Goal: Task Accomplishment & Management: Use online tool/utility

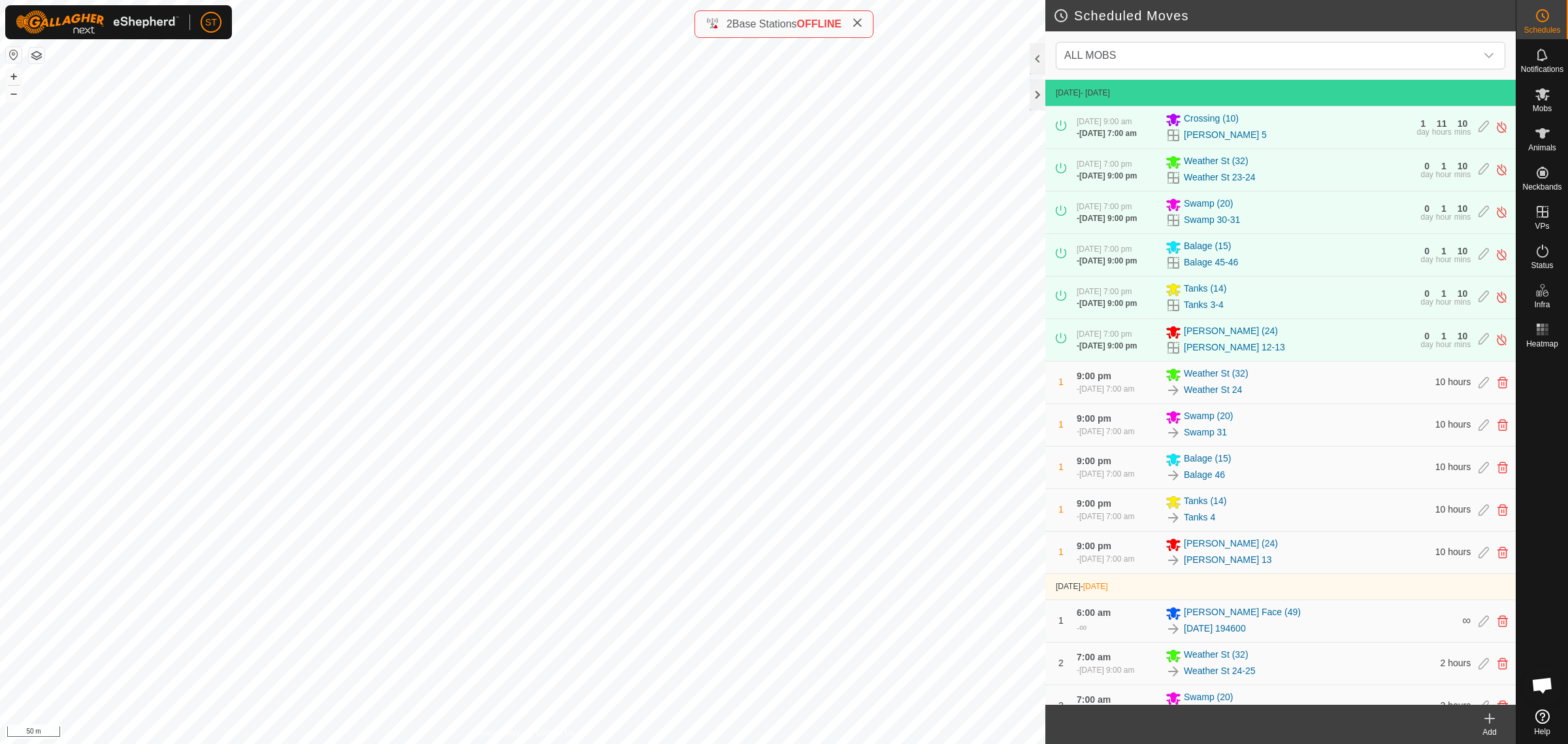
scroll to position [5015, 0]
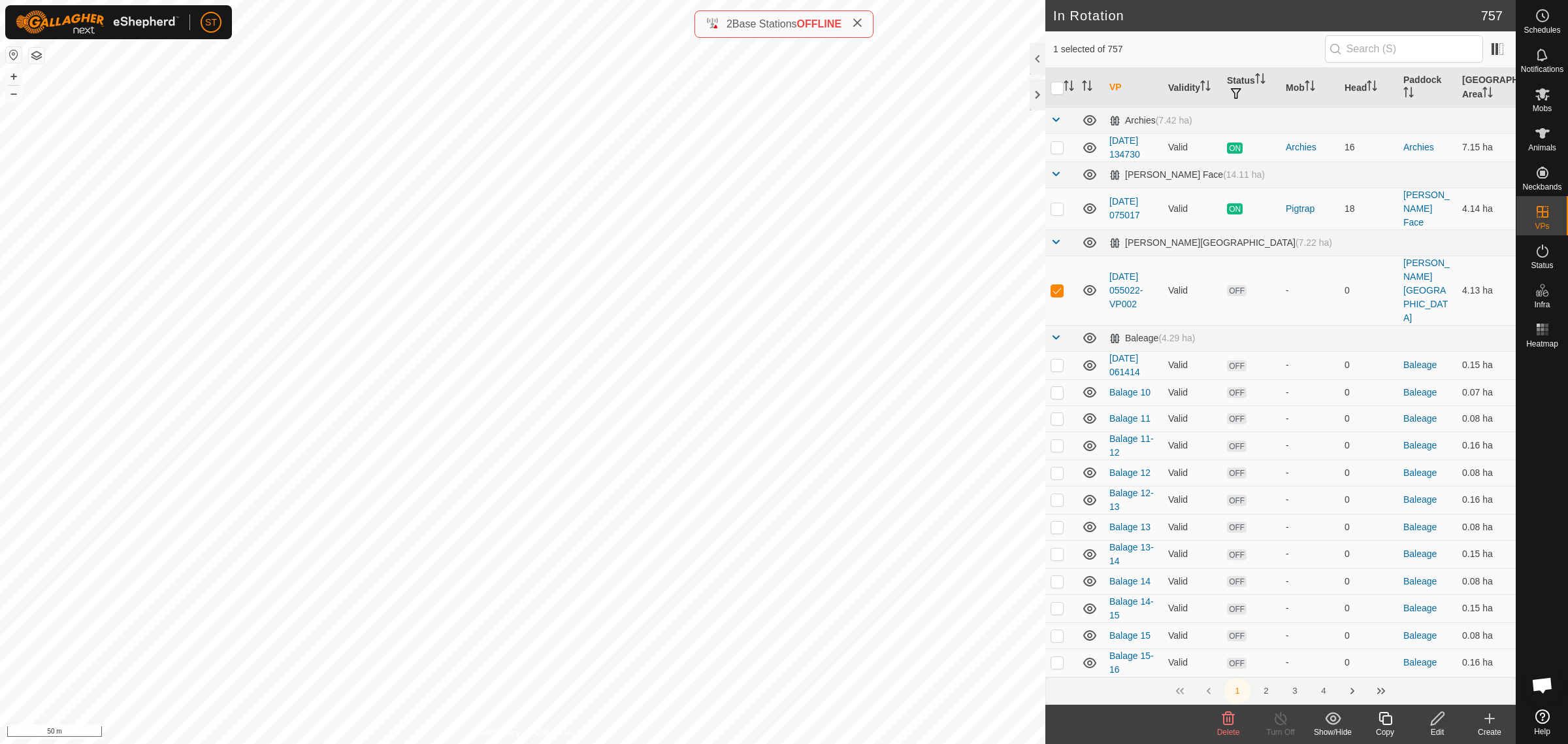
click at [1225, 719] on icon at bounding box center [1228, 718] width 16 height 16
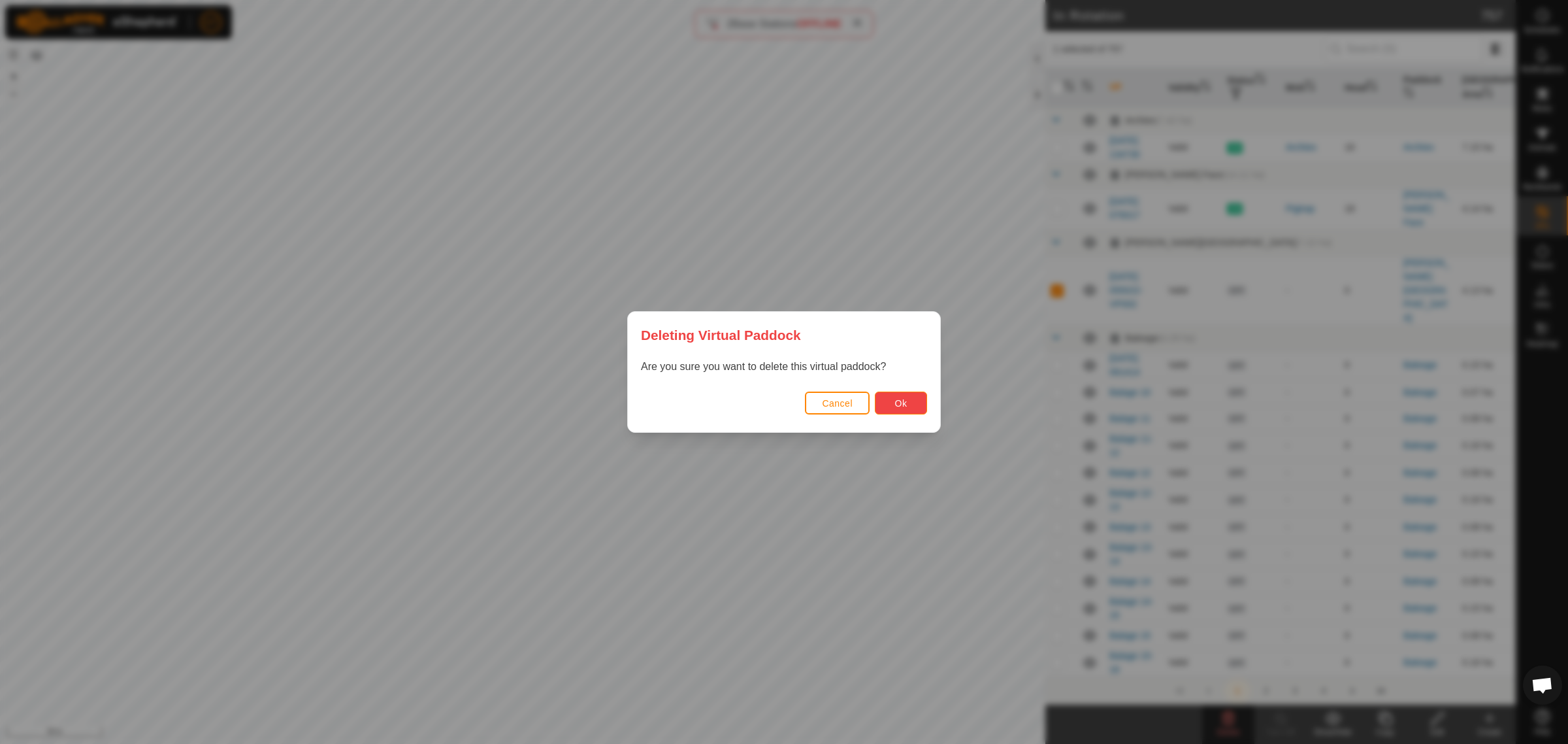
click at [889, 406] on button "Ok" at bounding box center [901, 403] width 52 height 23
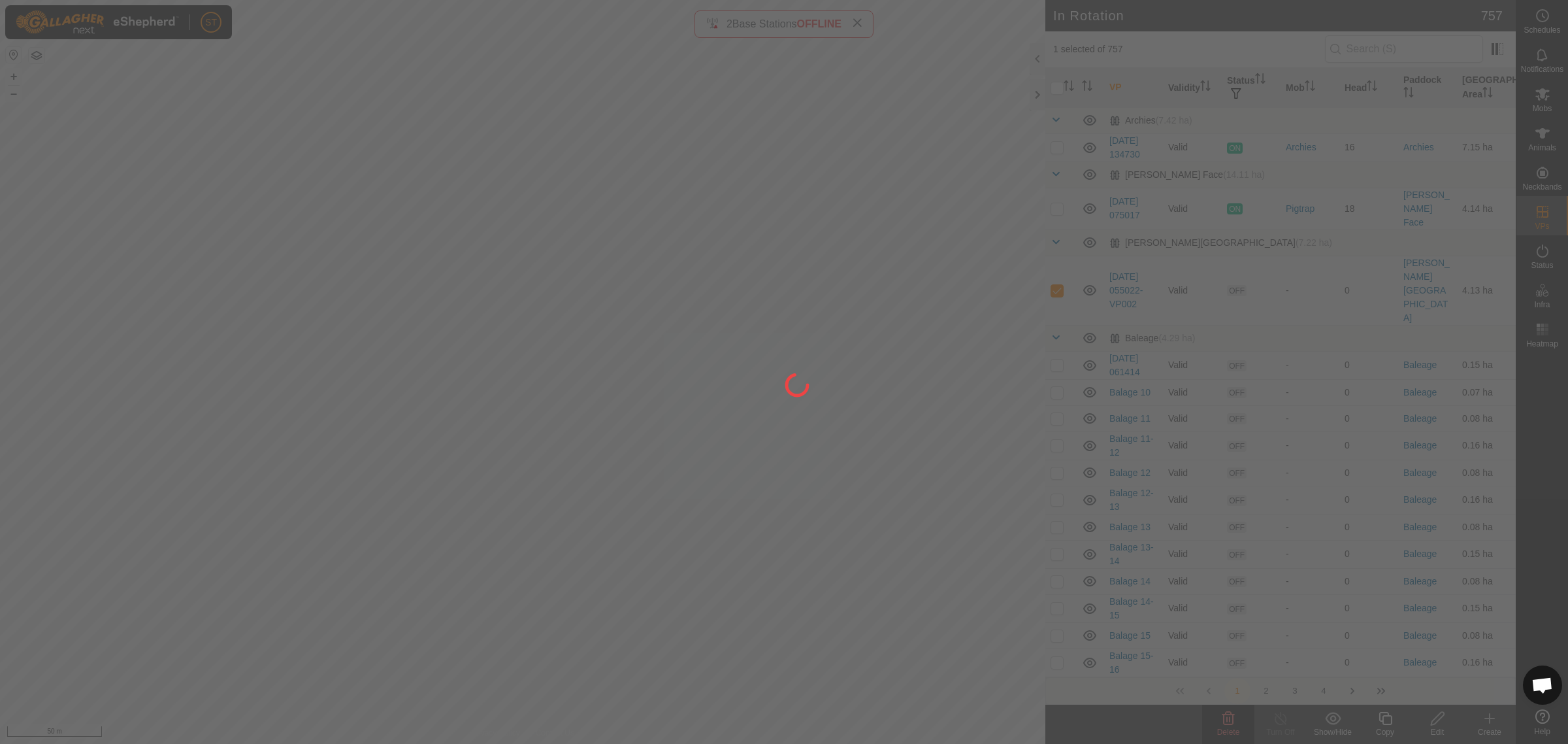
drag, startPoint x: 771, startPoint y: 371, endPoint x: 495, endPoint y: 274, distance: 292.5
click at [495, 274] on div at bounding box center [784, 372] width 1568 height 744
checkbox input "false"
drag, startPoint x: 825, startPoint y: 273, endPoint x: 647, endPoint y: 217, distance: 186.6
click at [648, 217] on div at bounding box center [784, 372] width 1568 height 744
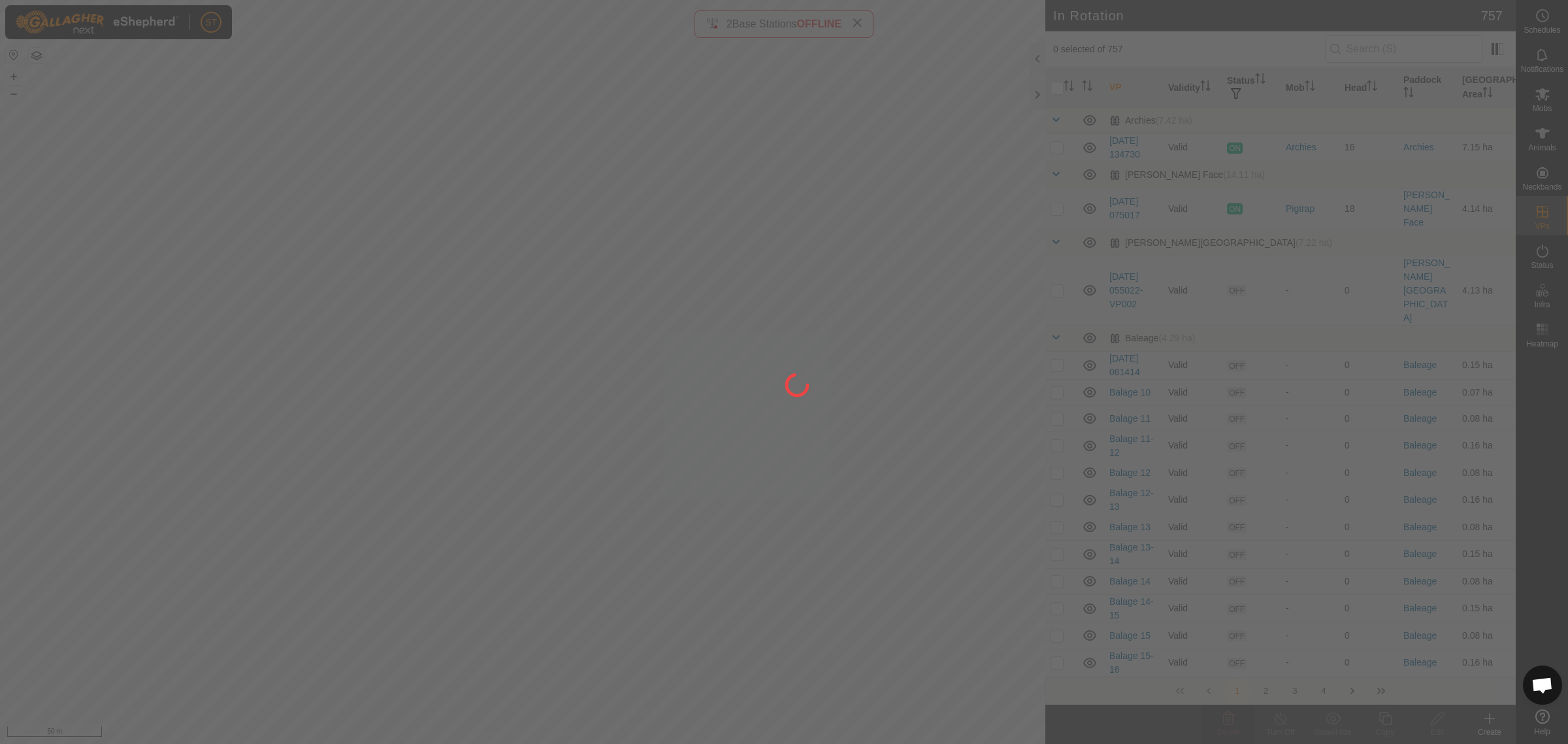
drag, startPoint x: 426, startPoint y: 451, endPoint x: 415, endPoint y: 394, distance: 58.1
click at [415, 396] on div at bounding box center [784, 372] width 1568 height 744
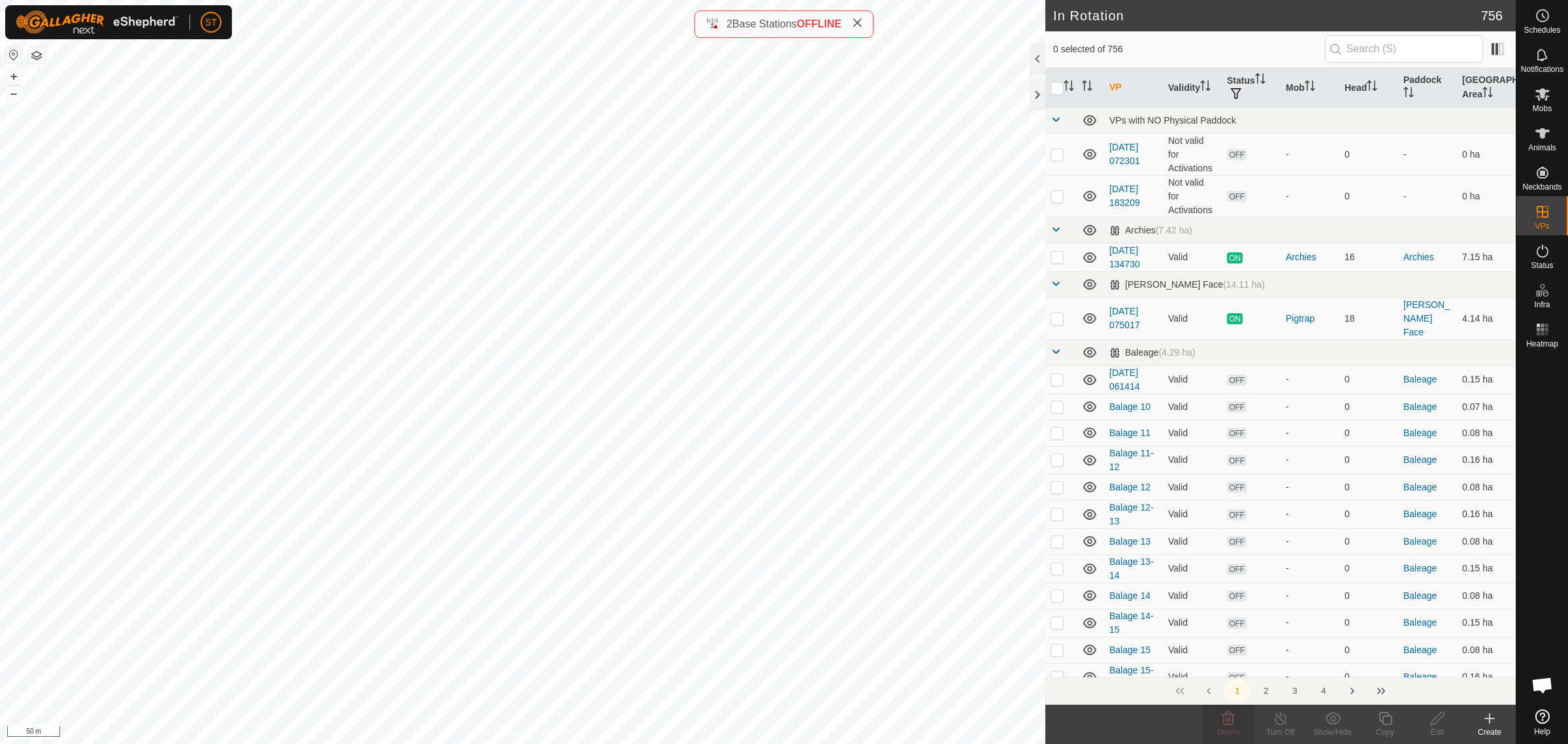
checkbox input "true"
click at [1392, 730] on div "Copy" at bounding box center [1385, 732] width 52 height 11
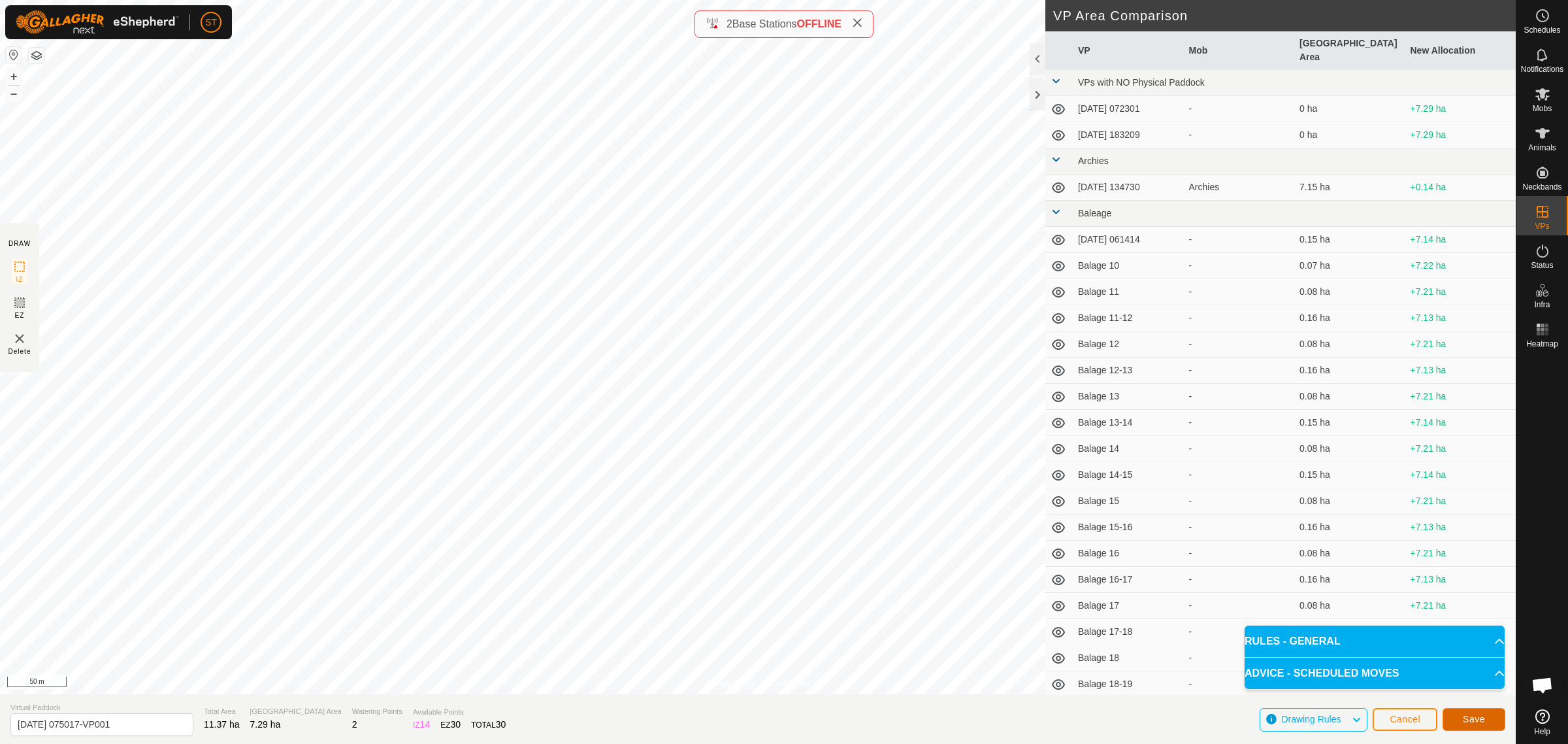
click at [1461, 721] on button "Save" at bounding box center [1474, 719] width 63 height 23
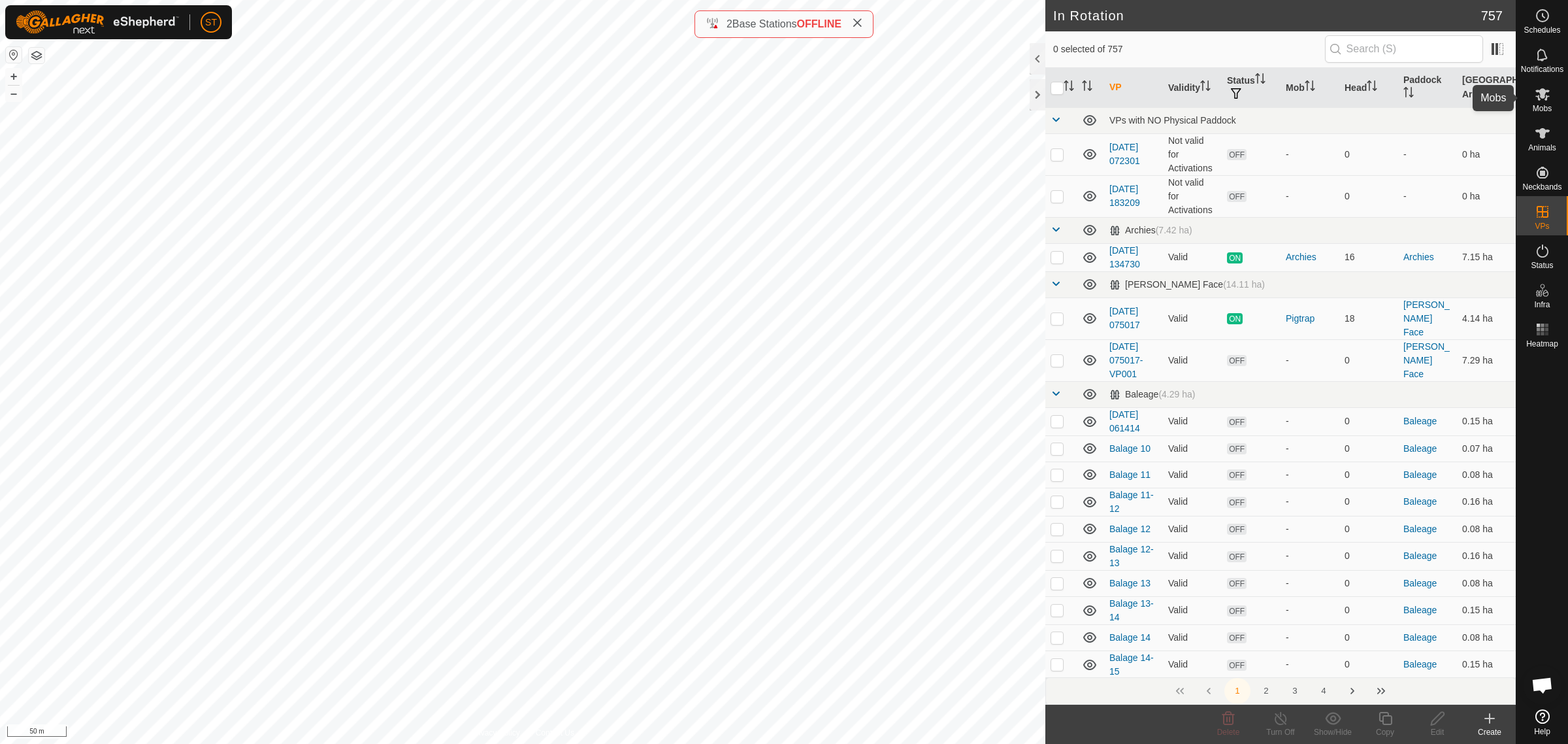
click at [1539, 102] on es-mob-svg-icon at bounding box center [1542, 94] width 24 height 21
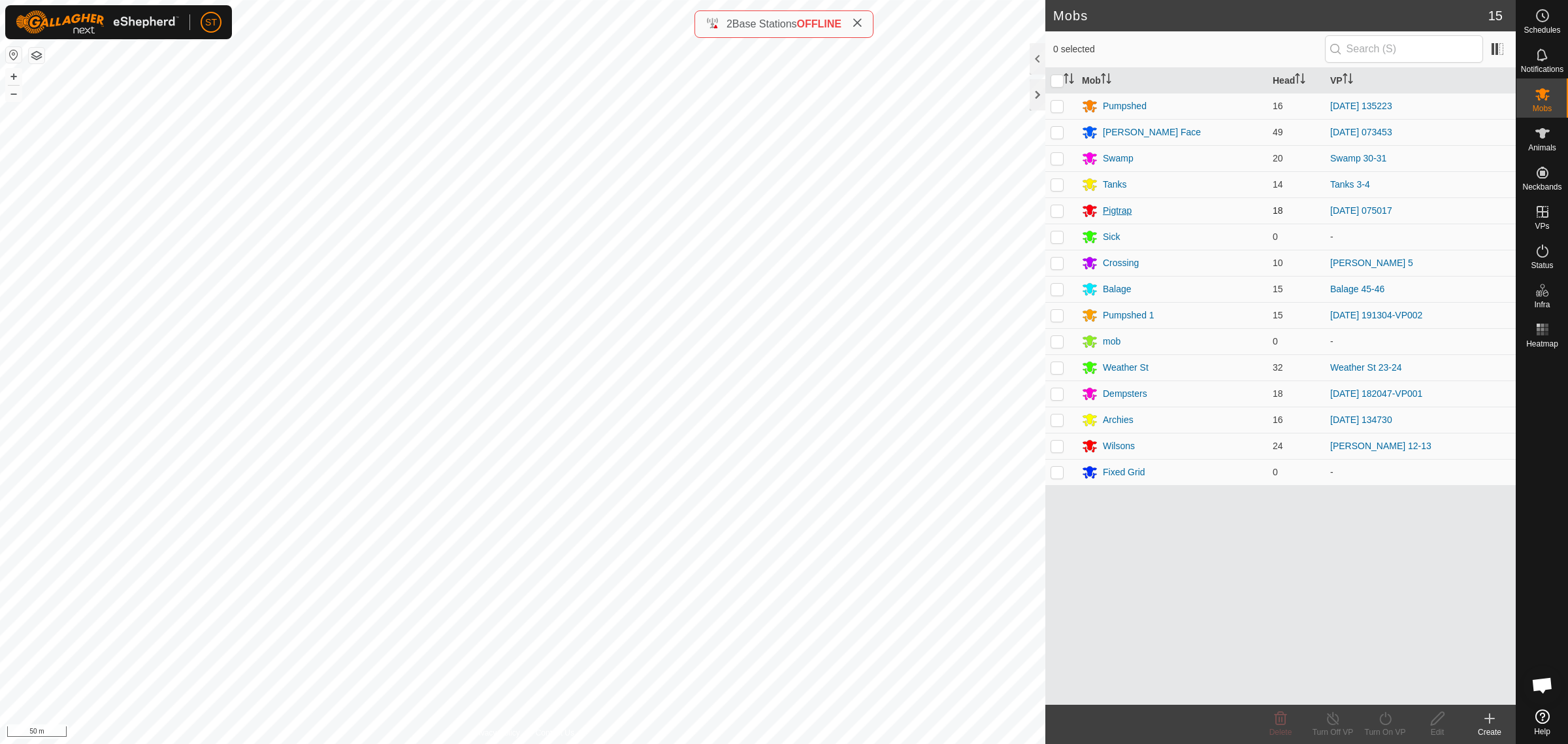
click at [1117, 209] on div "Pigtrap" at bounding box center [1117, 211] width 29 height 14
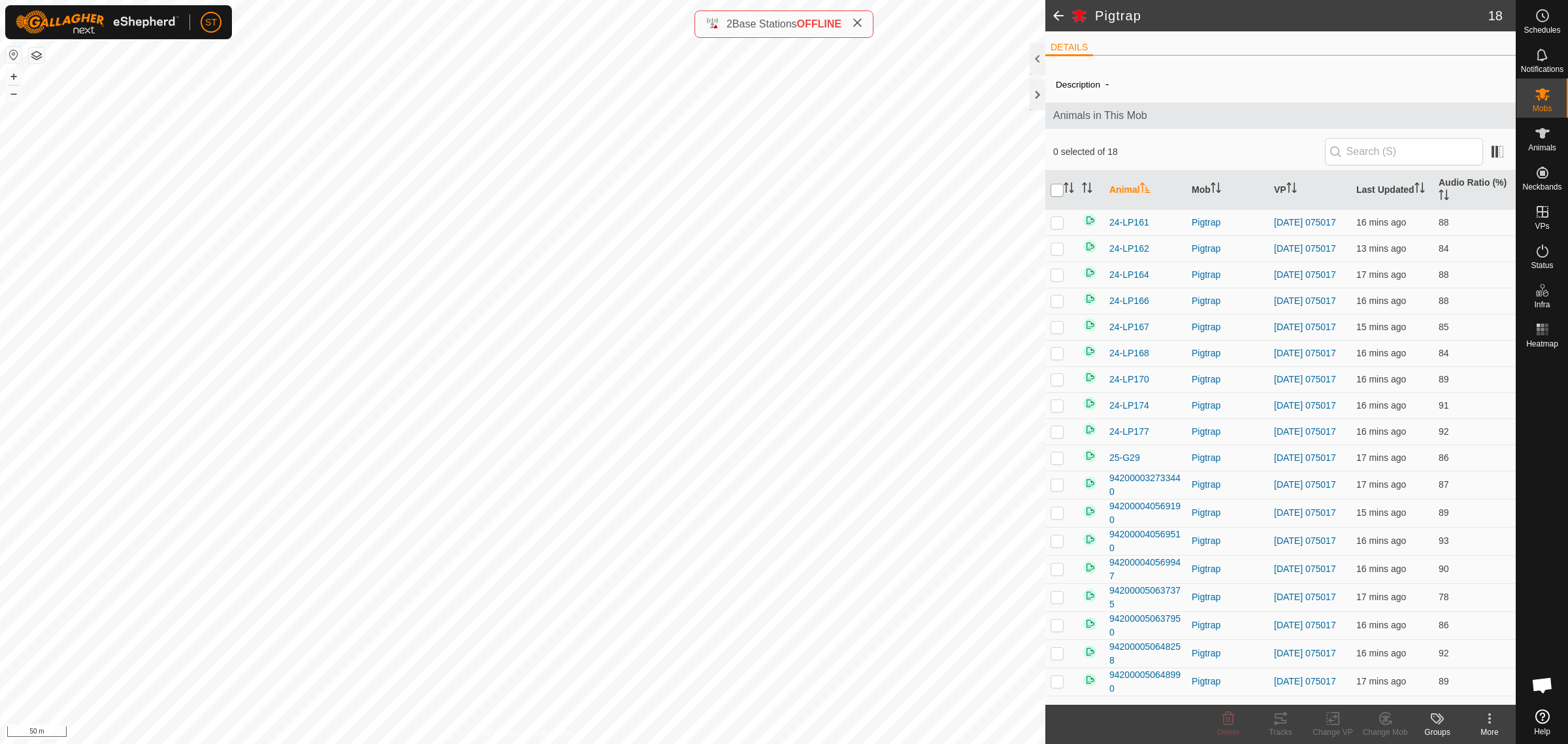
click at [1056, 191] on input "checkbox" at bounding box center [1057, 190] width 13 height 13
checkbox input "true"
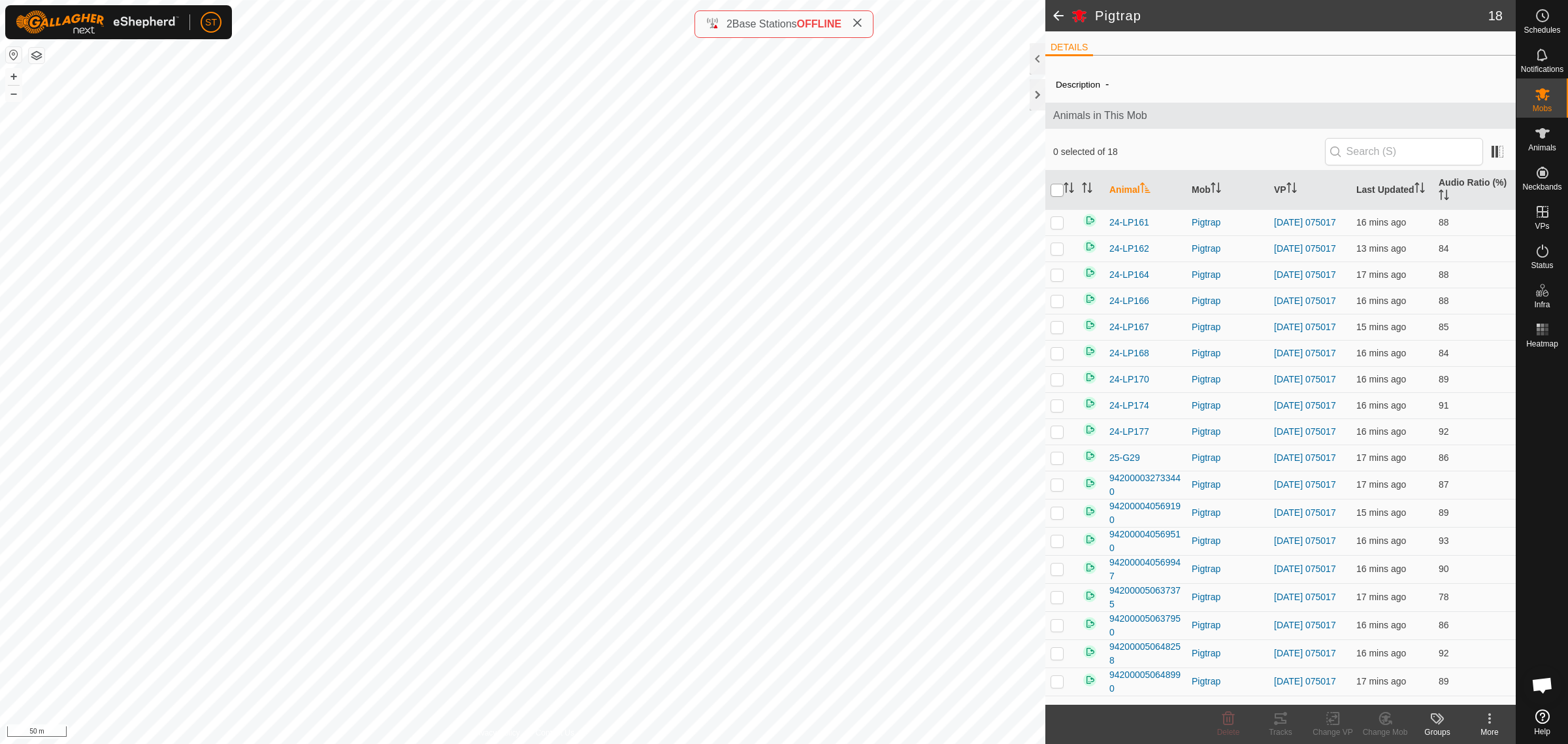
checkbox input "true"
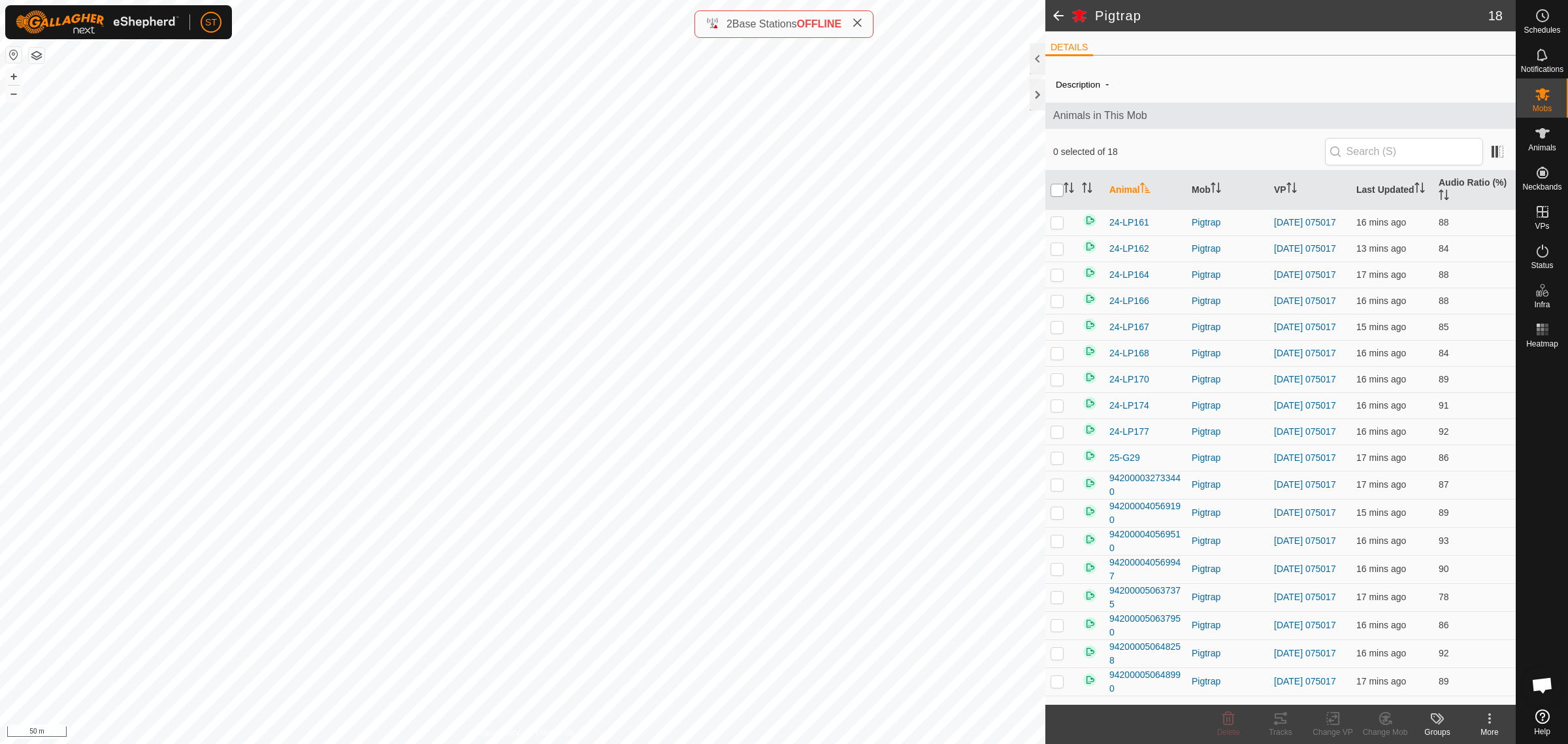
checkbox input "true"
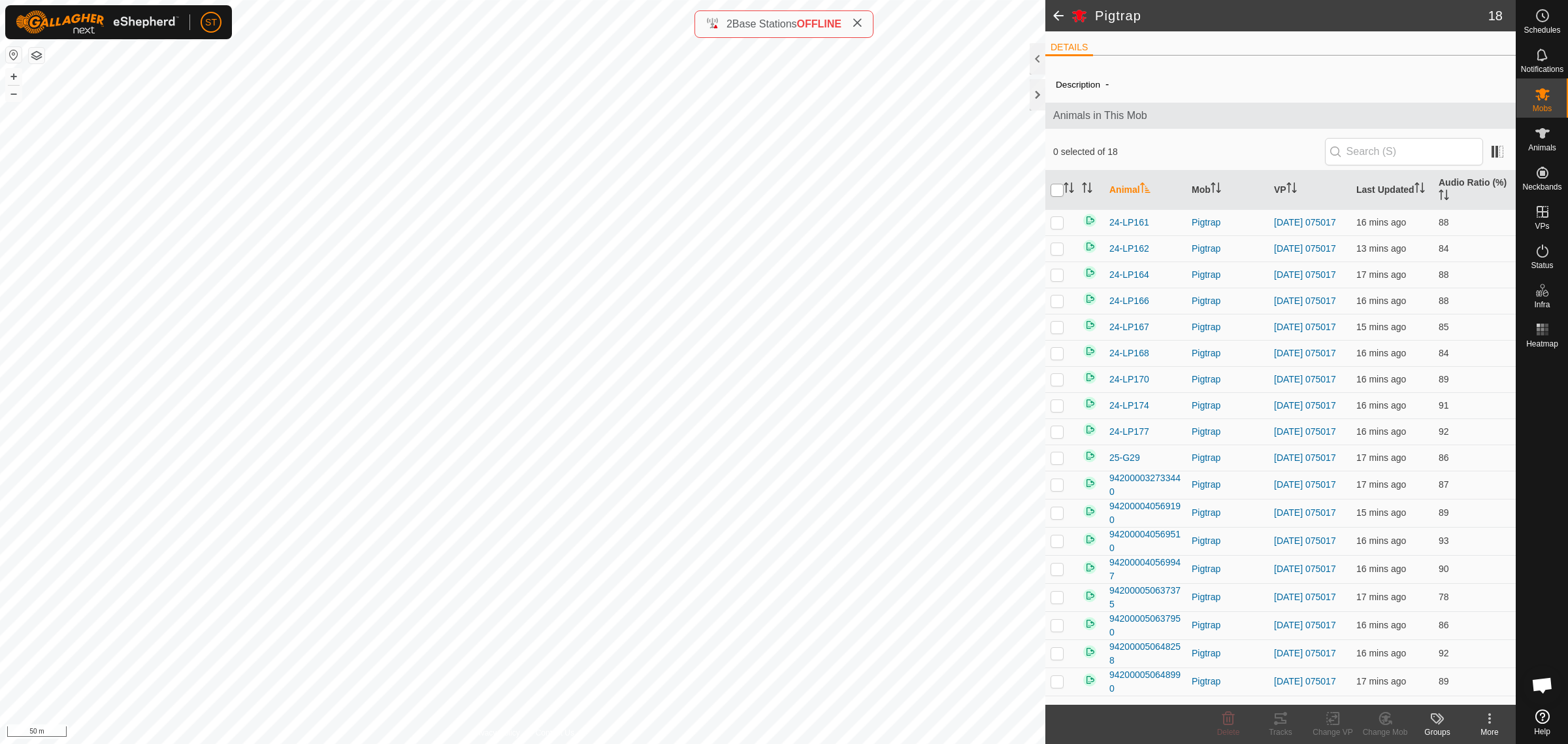
checkbox input "true"
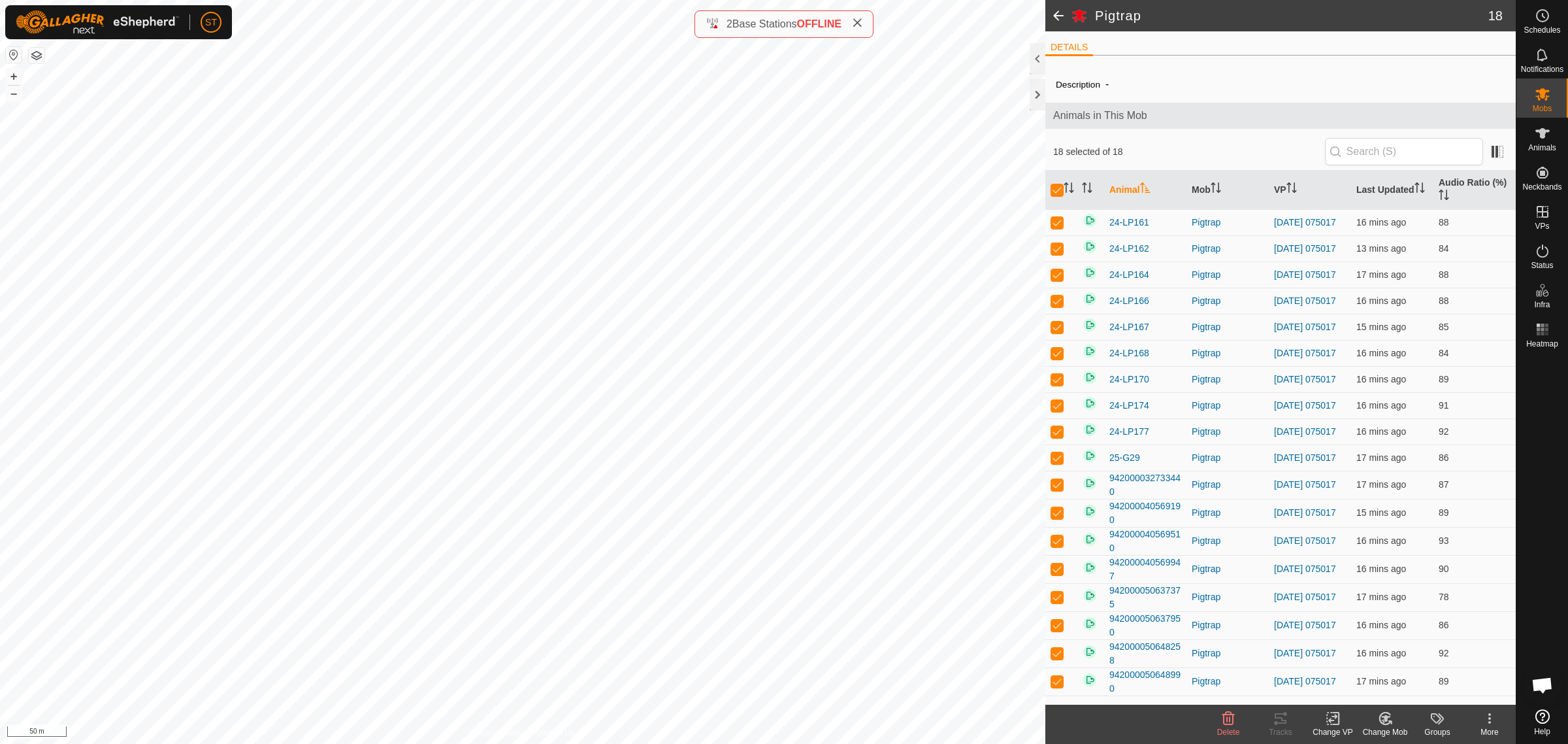
click at [1333, 722] on icon at bounding box center [1332, 718] width 16 height 16
click at [1359, 663] on link "Choose VP..." at bounding box center [1372, 663] width 129 height 26
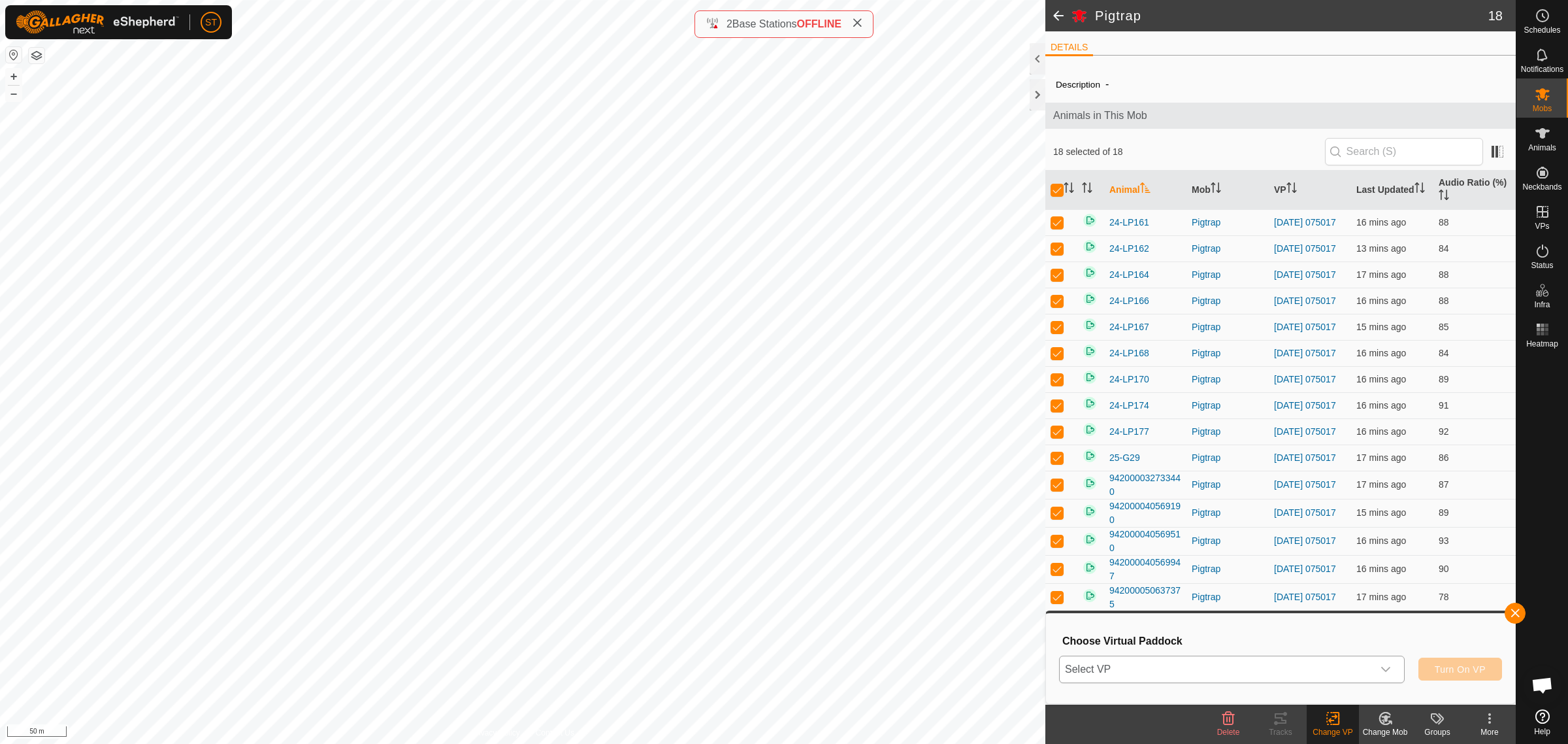
click at [1380, 671] on icon "dropdown trigger" at bounding box center [1385, 669] width 11 height 11
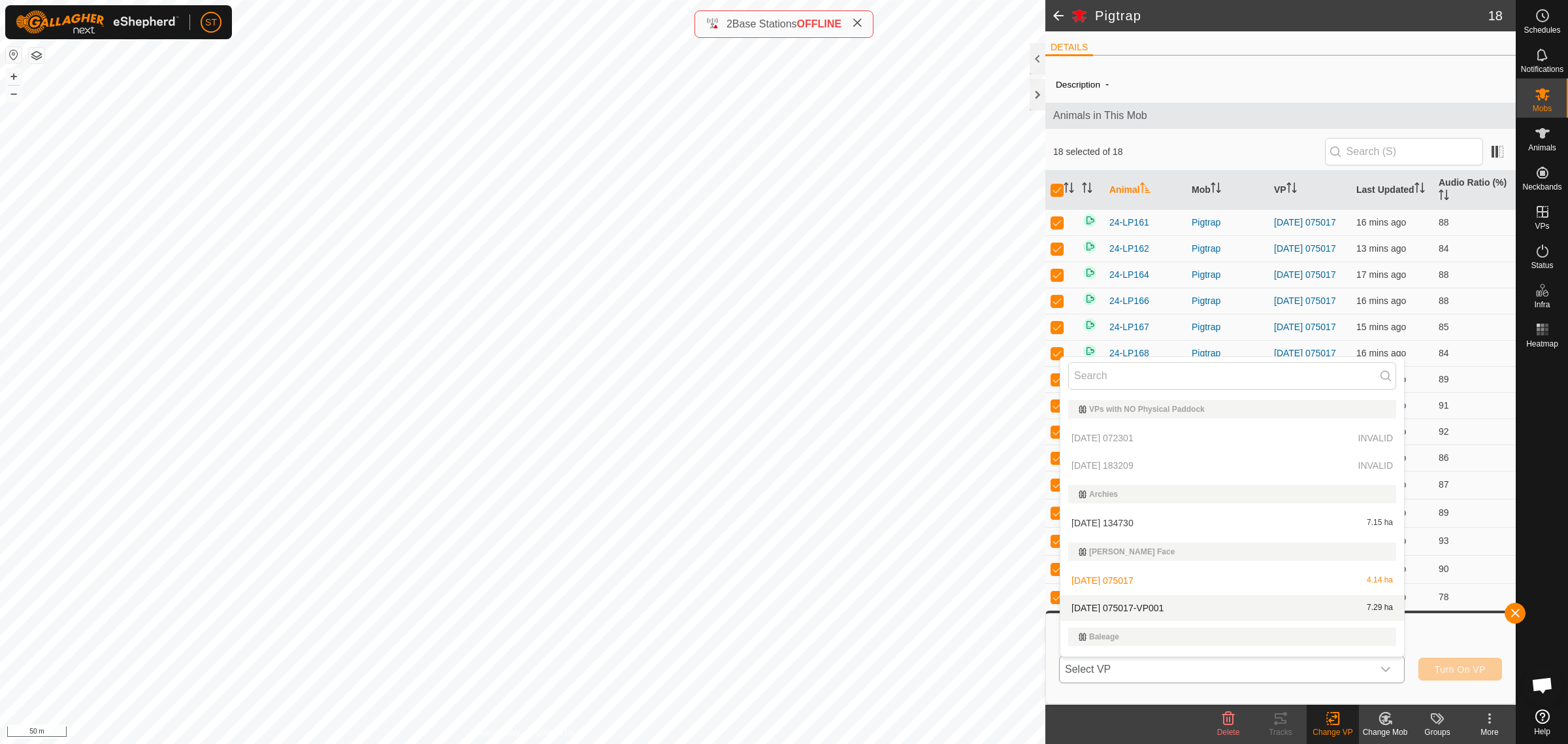
click at [1116, 608] on li "[DATE] 075017-VP001 7.29 ha" at bounding box center [1232, 608] width 343 height 26
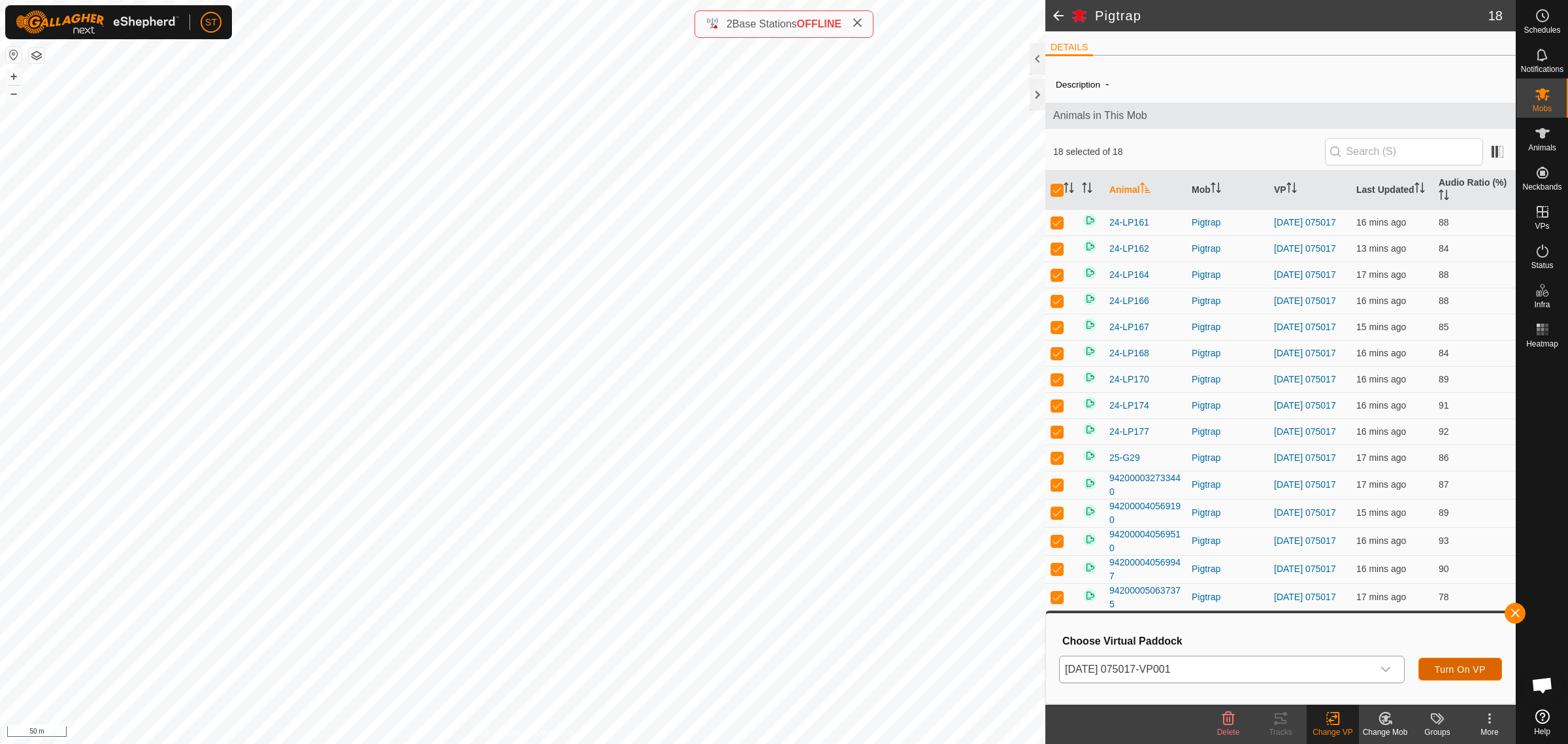
click at [1432, 665] on button "Turn On VP" at bounding box center [1460, 669] width 84 height 23
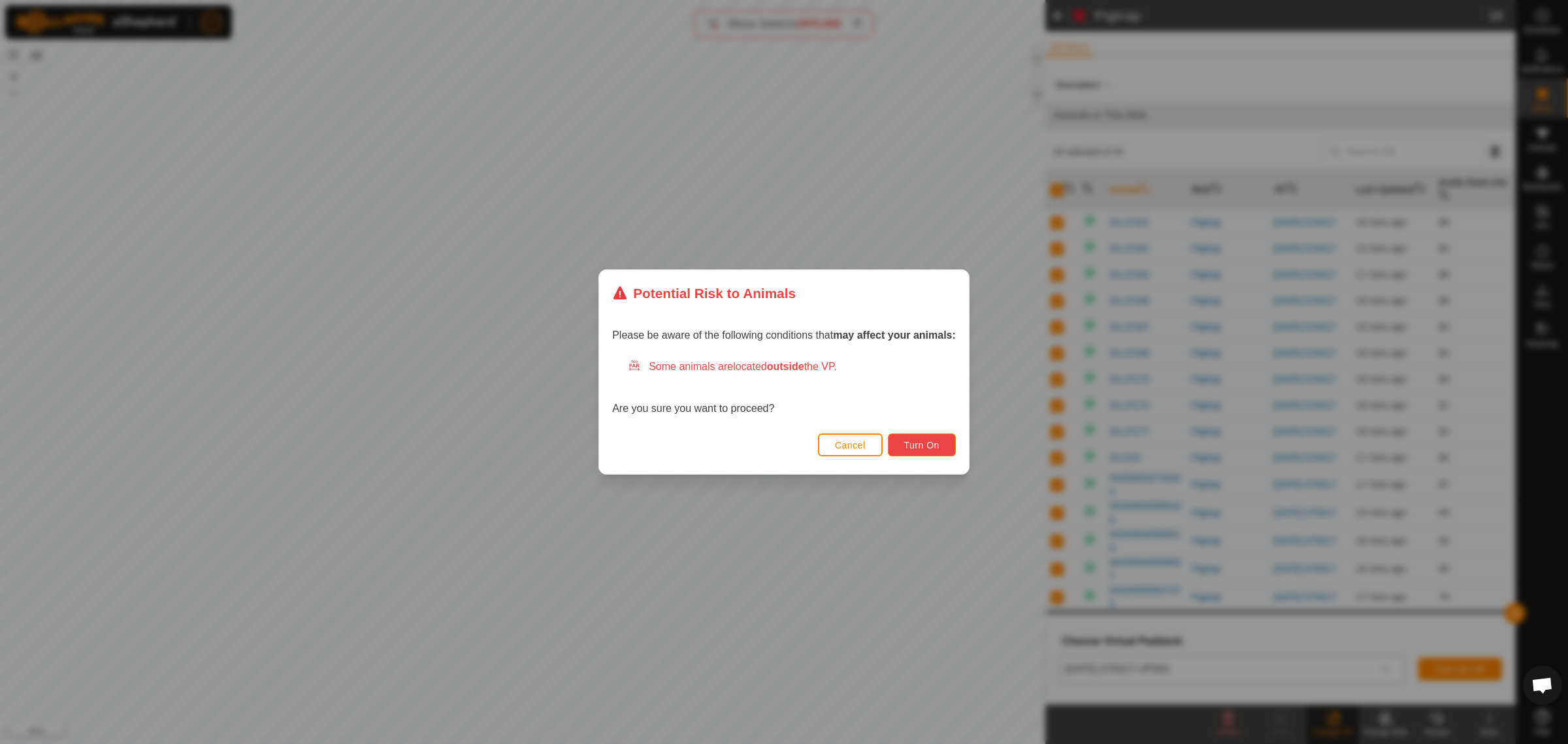
click at [918, 450] on button "Turn On" at bounding box center [921, 445] width 68 height 23
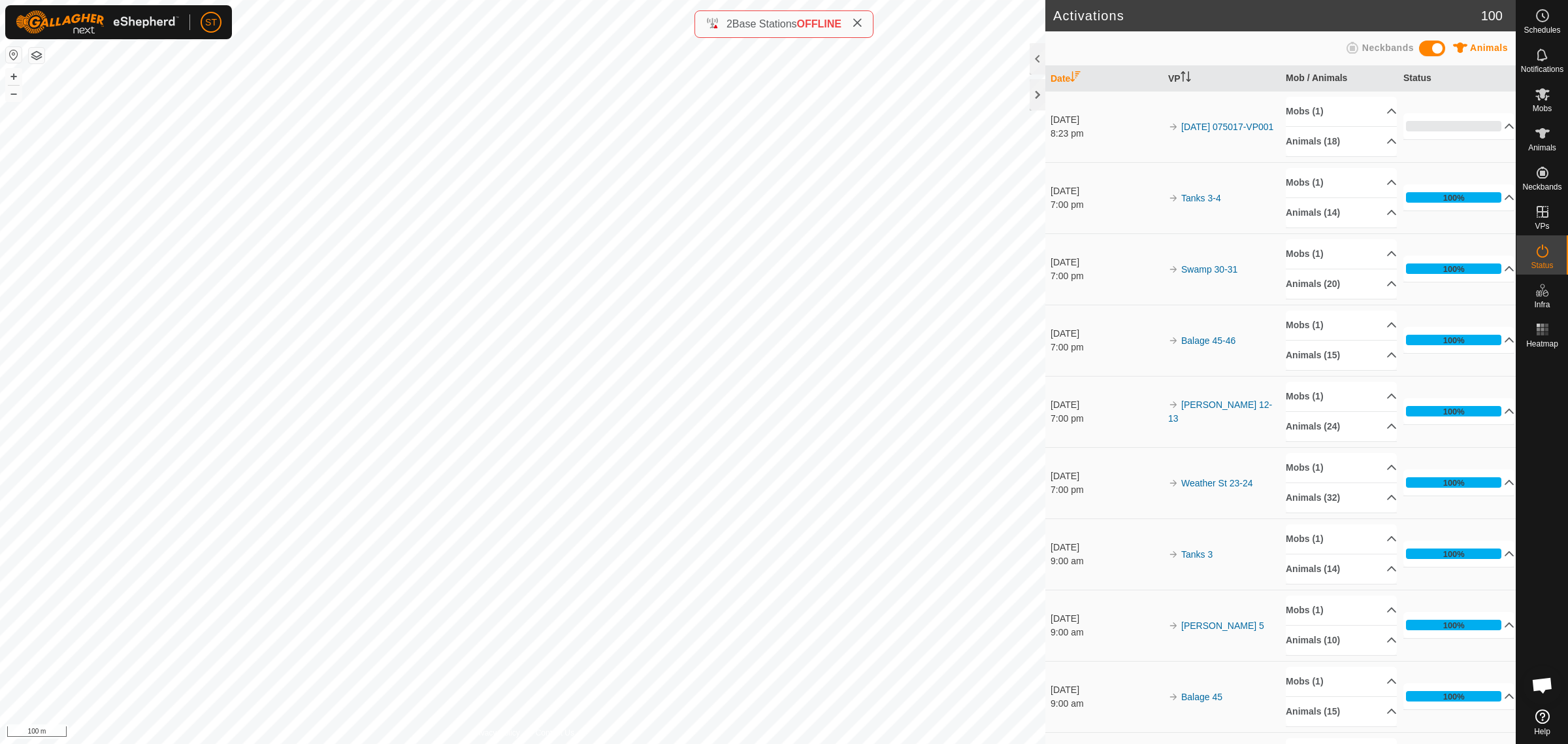
click at [861, 21] on icon at bounding box center [857, 23] width 11 height 11
